Goal: Task Accomplishment & Management: Manage account settings

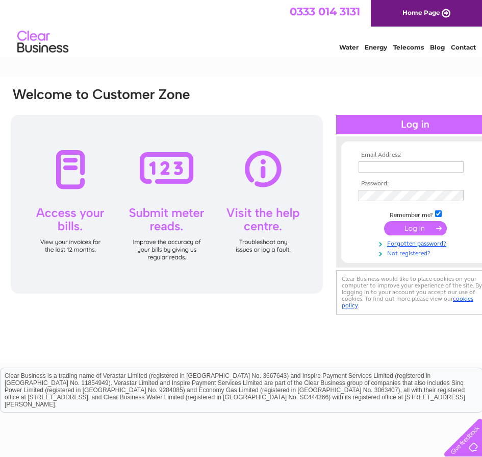
click at [405, 254] on link "Not registered?" at bounding box center [417, 252] width 116 height 10
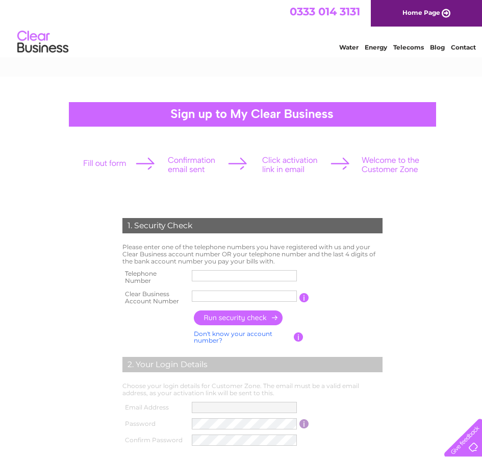
click at [213, 276] on input "text" at bounding box center [244, 275] width 105 height 11
type input "01709370023"
click at [244, 299] on input "STEMS FLO" at bounding box center [244, 296] width 106 height 12
type input "S"
type input "30325489"
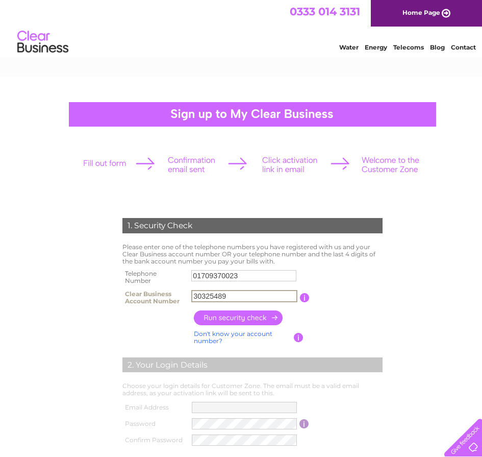
click at [229, 318] on input "button" at bounding box center [239, 317] width 90 height 15
type input "**********"
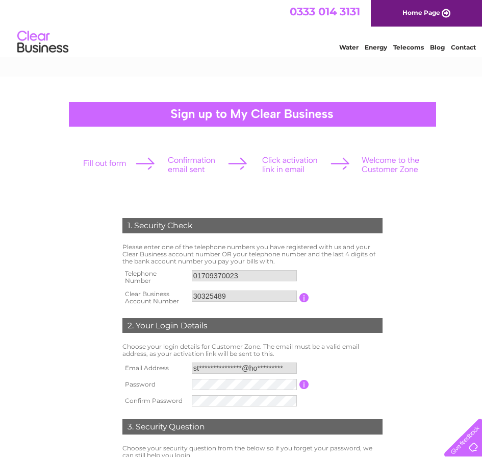
click at [378, 405] on table "**********" at bounding box center [252, 384] width 265 height 49
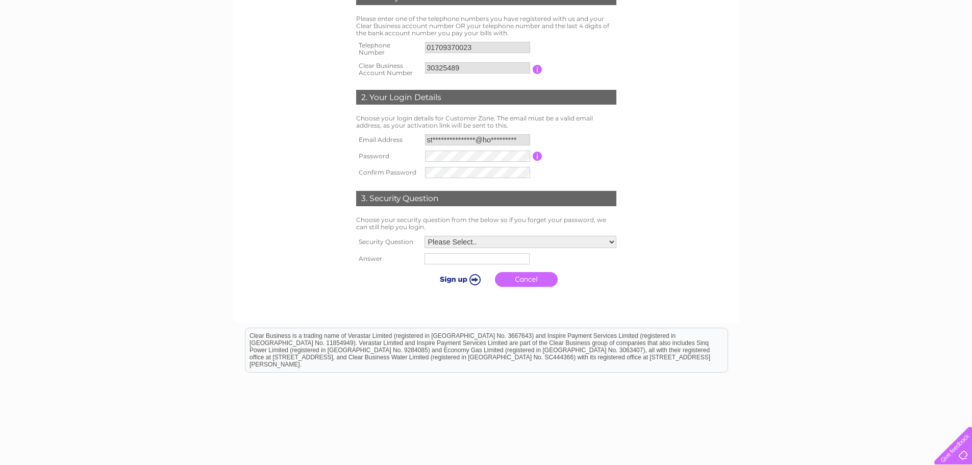
scroll to position [232, 0]
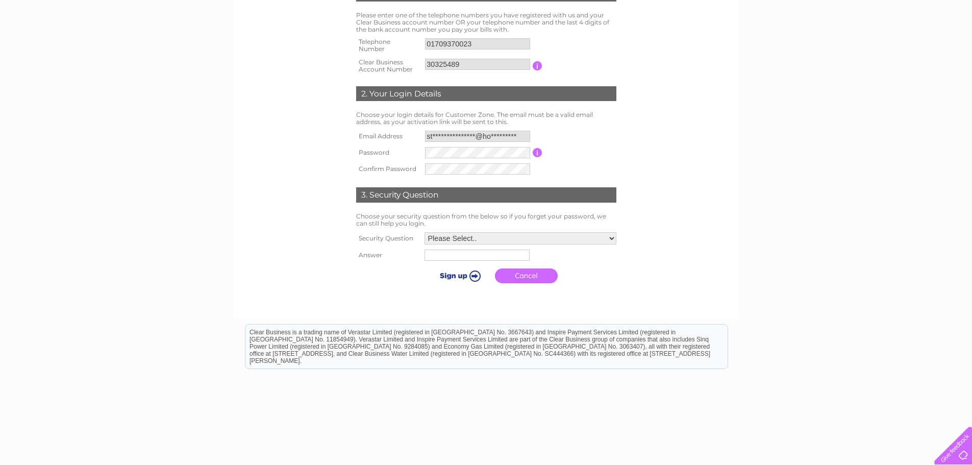
drag, startPoint x: 976, startPoint y: 249, endPoint x: 963, endPoint y: 71, distance: 178.1
click at [482, 238] on select "Please Select.. In what town or city was your first job? In what town or city d…" at bounding box center [520, 238] width 192 height 12
select select "5"
click at [423, 233] on select "Please Select.. In what town or city was your first job? In what town or city d…" at bounding box center [519, 238] width 193 height 13
click at [481, 259] on input "text" at bounding box center [475, 255] width 105 height 11
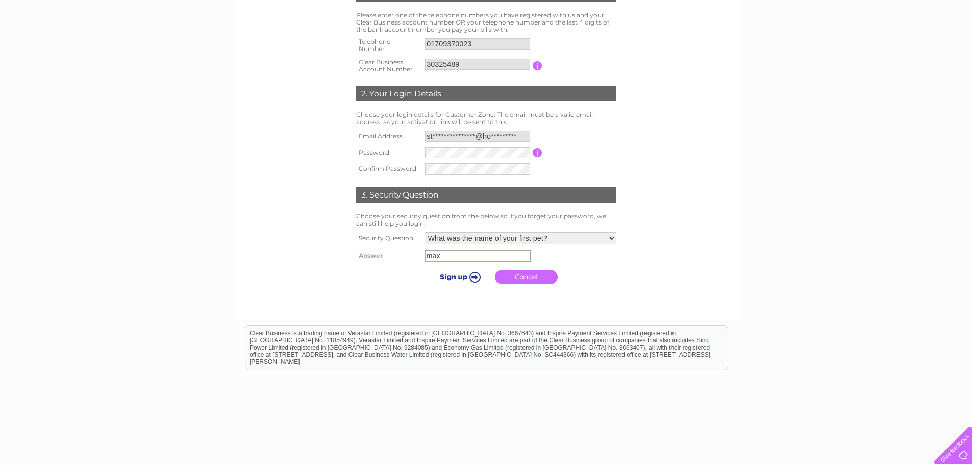
type input "max"
click at [457, 276] on input "submit" at bounding box center [458, 275] width 63 height 14
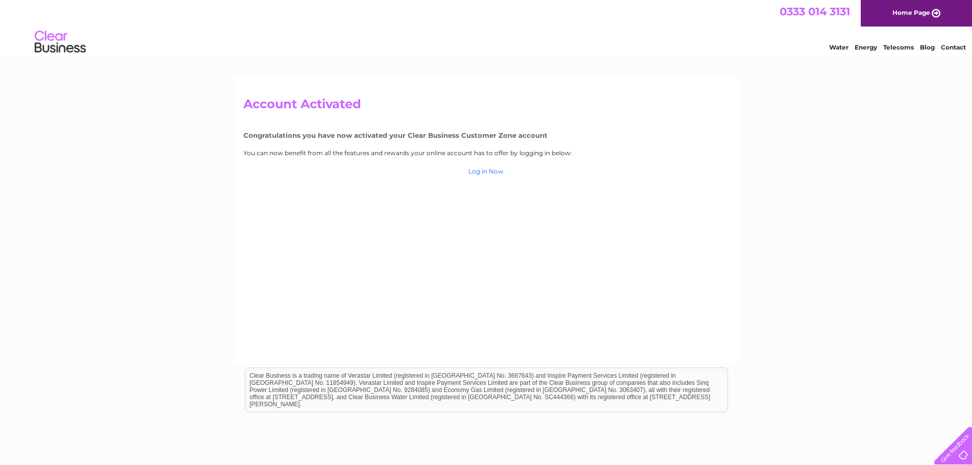
click at [490, 171] on link "Log in Now" at bounding box center [485, 171] width 35 height 8
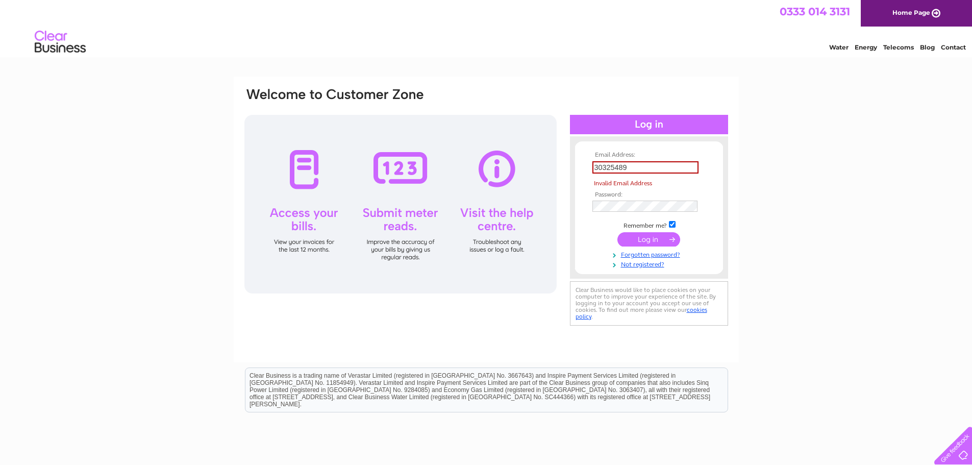
click at [653, 227] on tbody "Email Address: 30325489 Invalid Email Address Password: Remember me?" at bounding box center [649, 210] width 118 height 117
click at [644, 169] on input "30325489" at bounding box center [645, 167] width 106 height 12
type input "3"
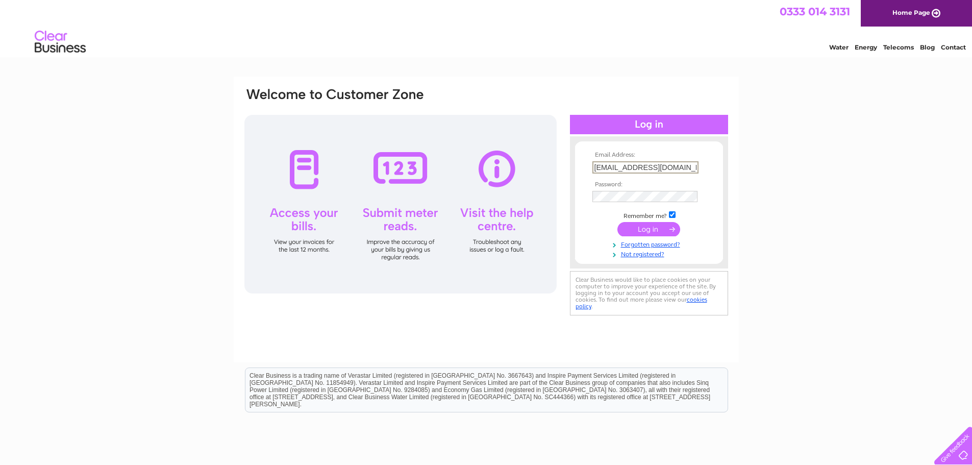
scroll to position [0, 2]
type input "stemsfloraldesign@hotmail.com"
click at [652, 225] on input "submit" at bounding box center [648, 229] width 63 height 14
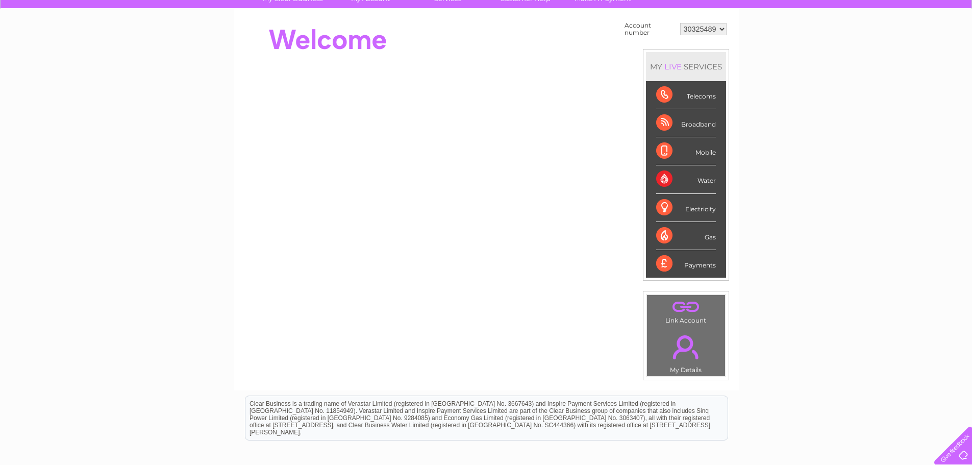
scroll to position [56, 0]
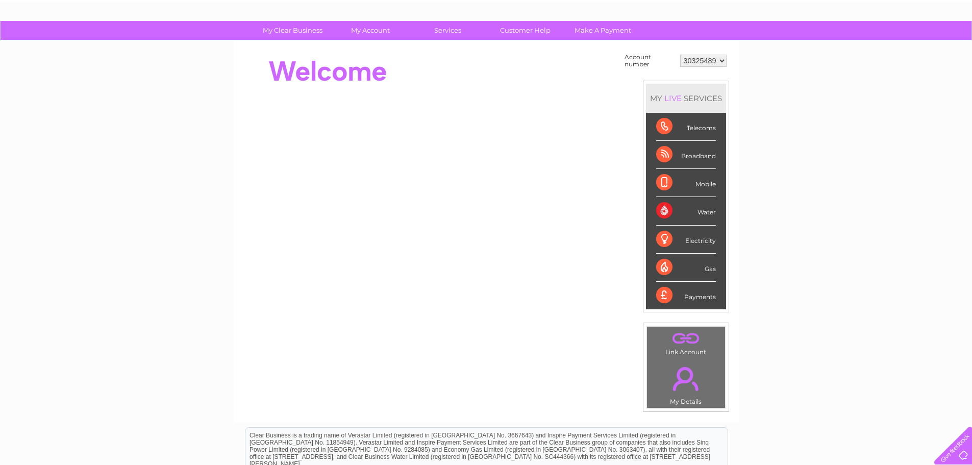
click at [706, 129] on div "Telecoms" at bounding box center [686, 127] width 60 height 28
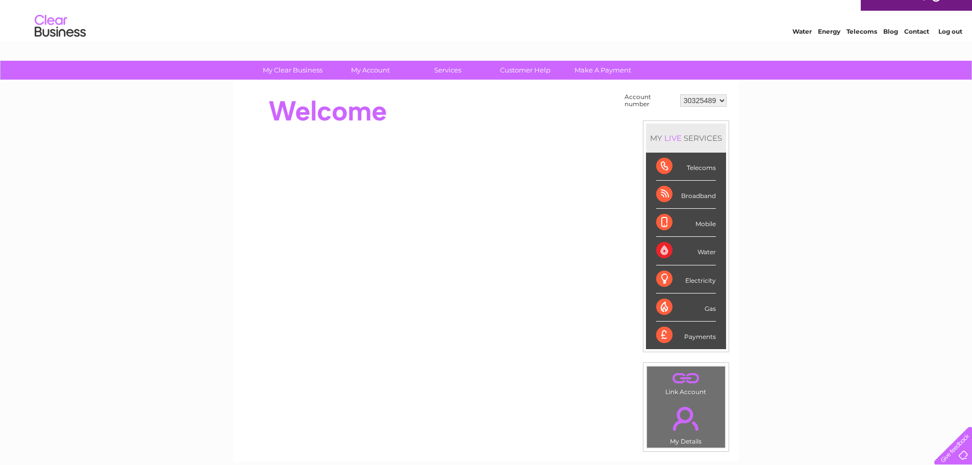
scroll to position [0, 0]
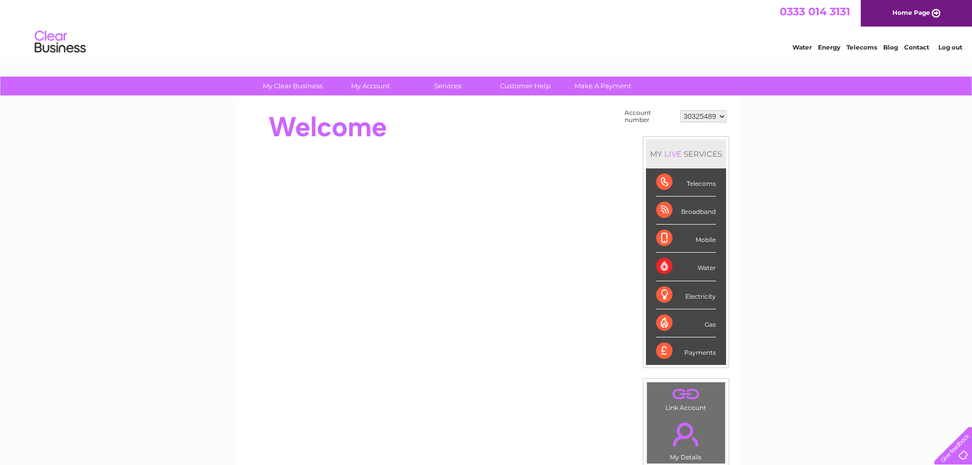
click at [947, 48] on link "Log out" at bounding box center [950, 47] width 24 height 8
